Goal: Navigation & Orientation: Find specific page/section

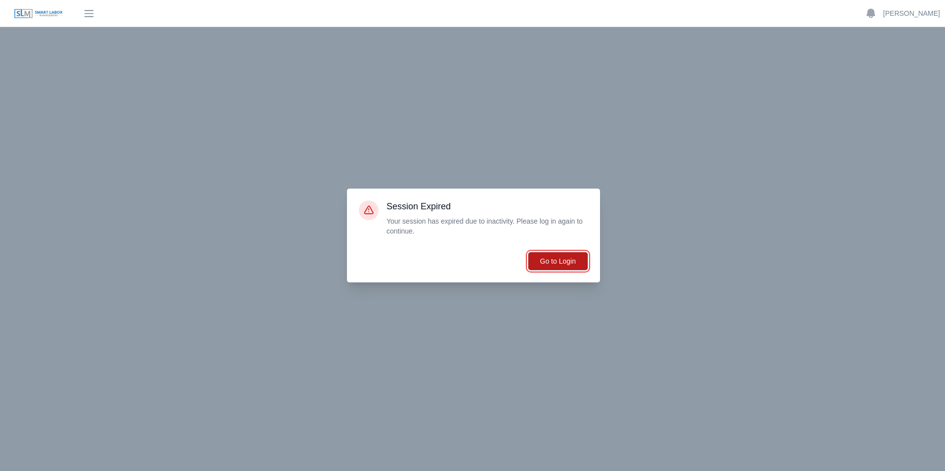
click at [563, 263] on button "Go to Login" at bounding box center [558, 261] width 60 height 19
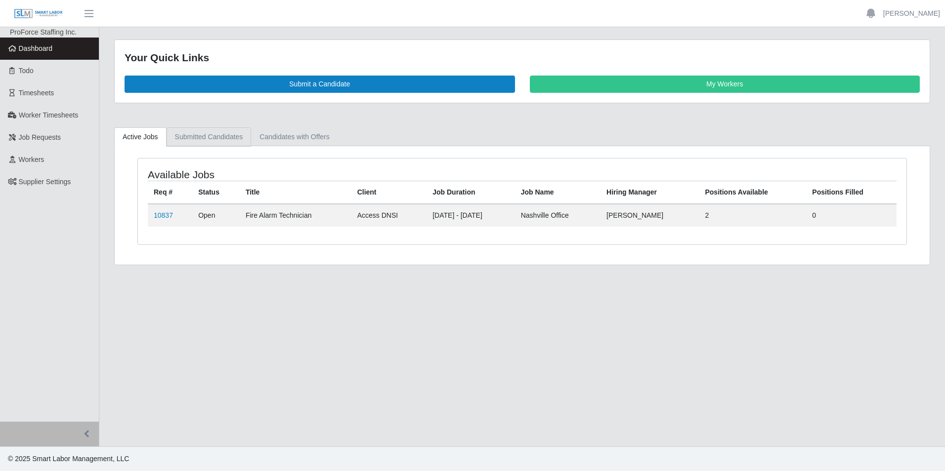
click at [197, 137] on link "Submitted Candidates" at bounding box center [209, 137] width 85 height 19
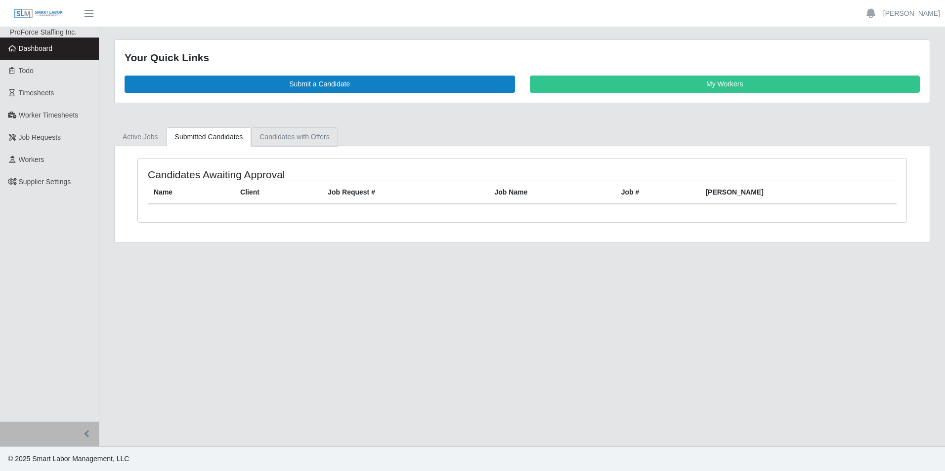
click at [305, 136] on link "Candidates with Offers" at bounding box center [294, 137] width 86 height 19
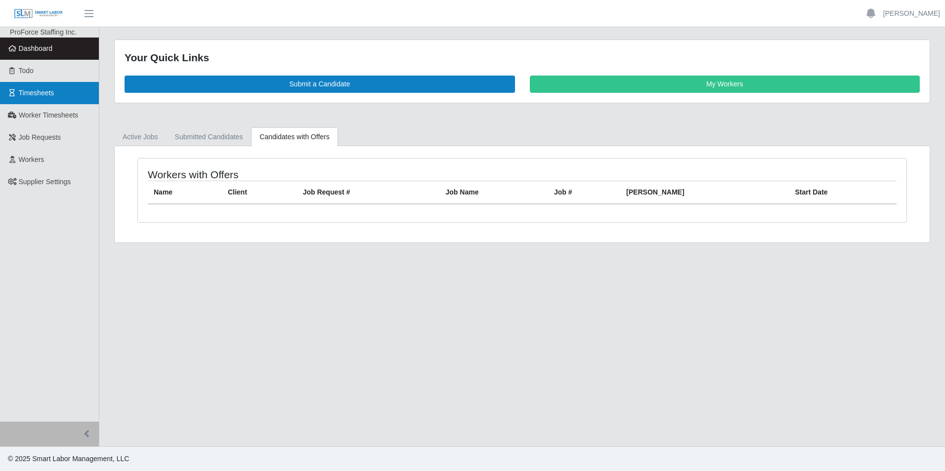
click at [48, 94] on span "Timesheets" at bounding box center [37, 93] width 36 height 8
